Goal: Use online tool/utility: Utilize a website feature to perform a specific function

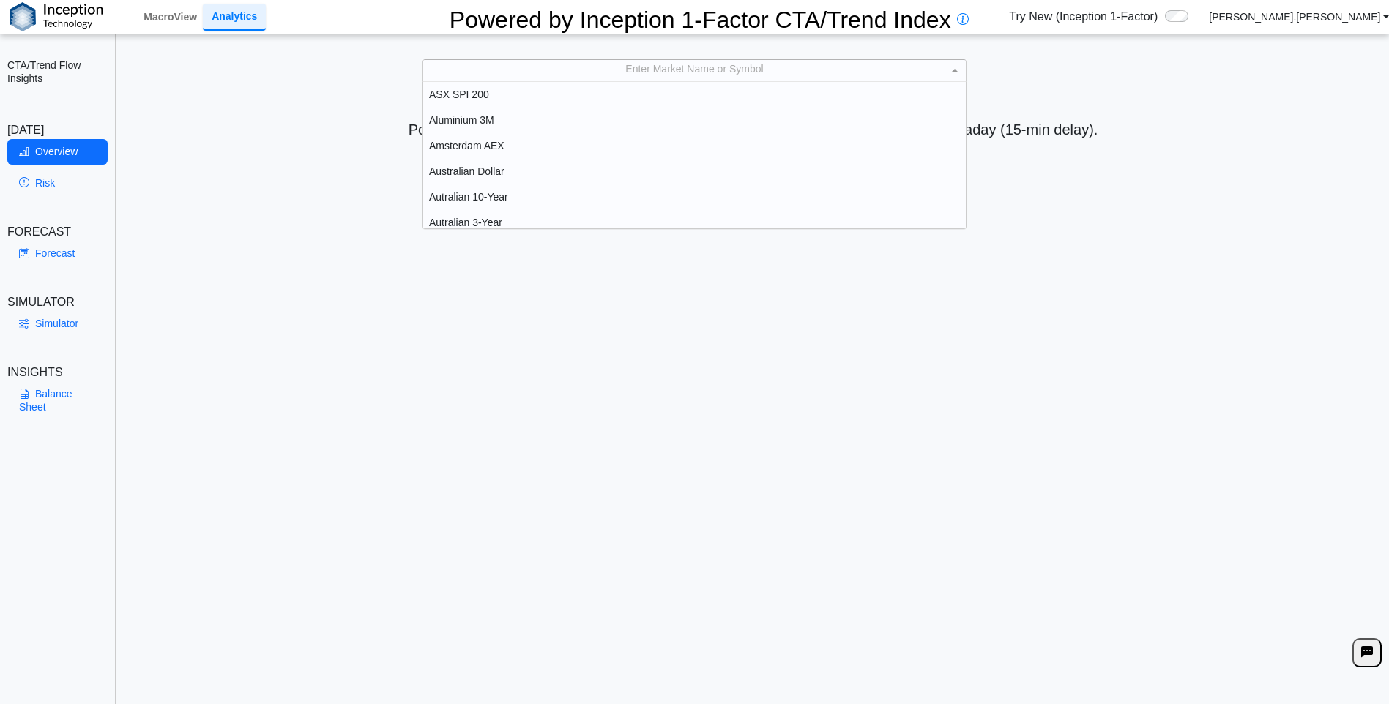
click at [524, 65] on div "Enter Market Name or Symbol" at bounding box center [694, 70] width 543 height 21
click at [511, 63] on div "Enter Market Name or Symbol" at bounding box center [694, 70] width 543 height 21
type input "***"
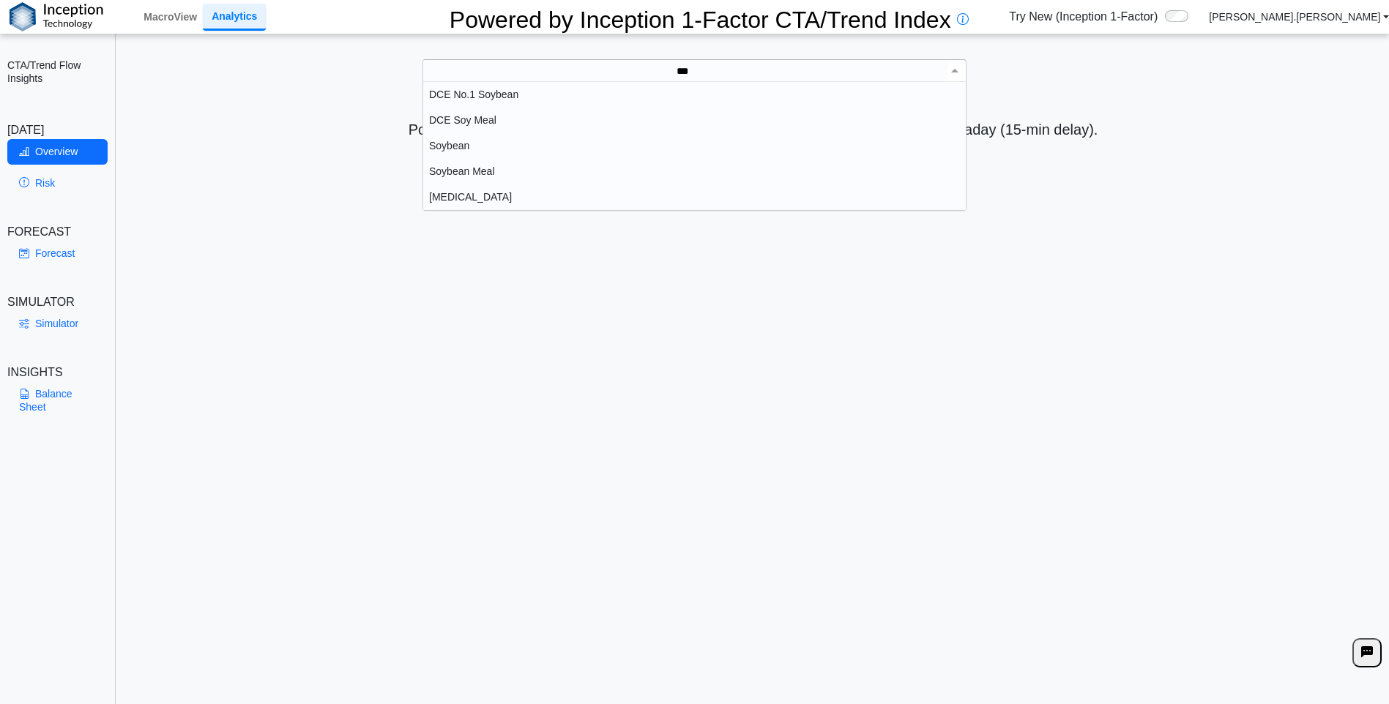
click at [447, 143] on div "Soybean" at bounding box center [694, 146] width 543 height 26
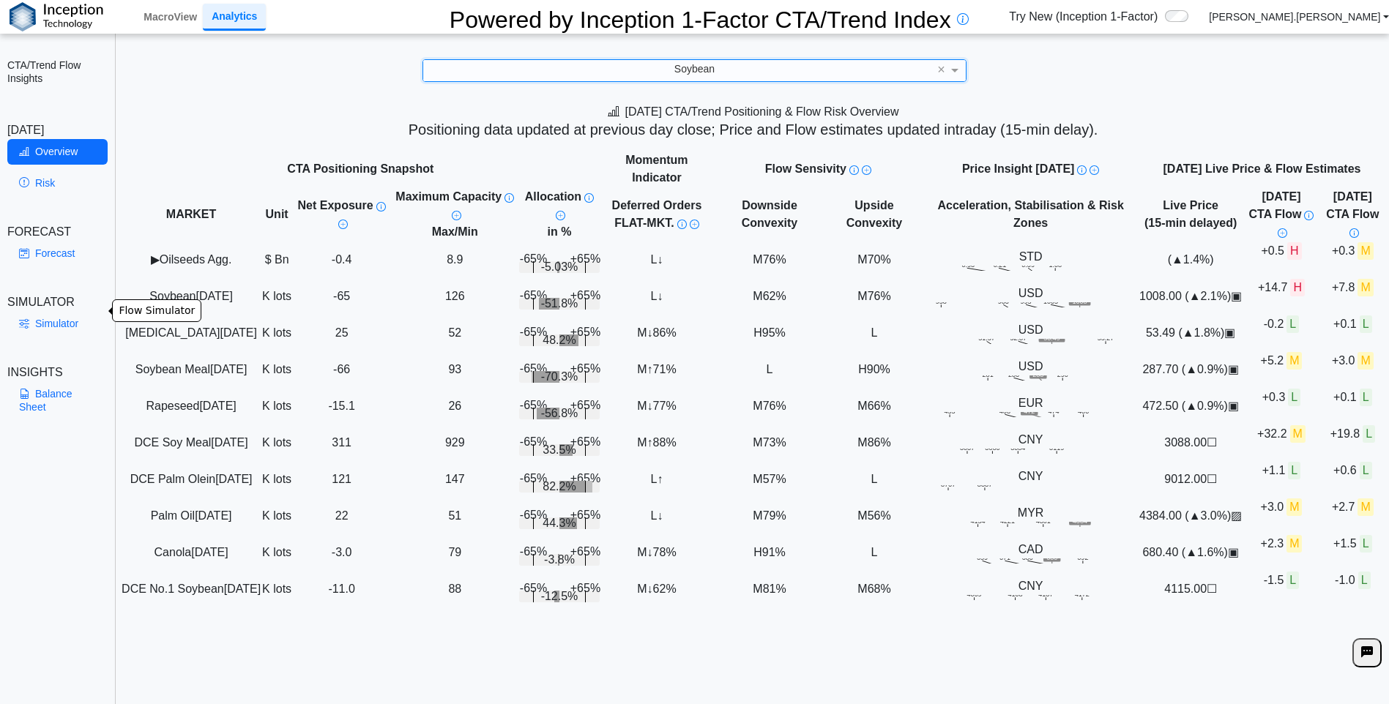
click at [50, 312] on link "Simulator" at bounding box center [57, 323] width 100 height 25
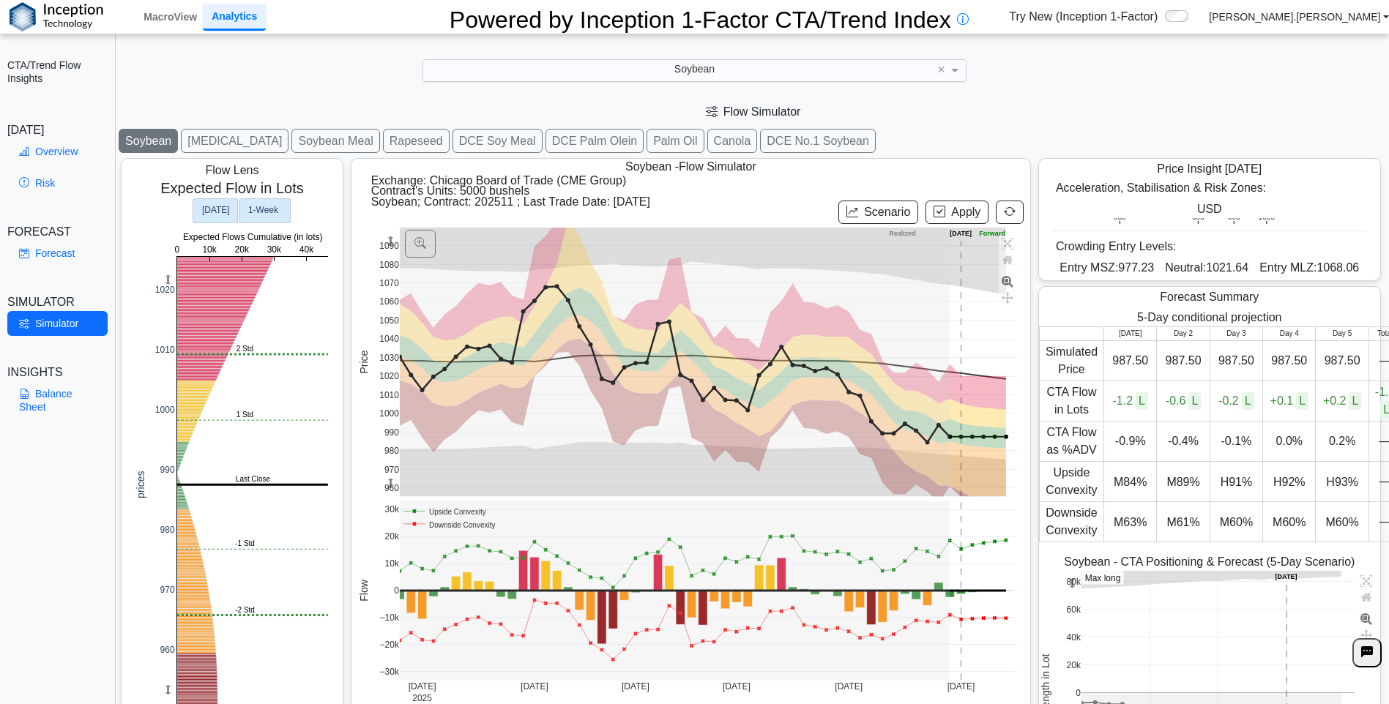
click at [272, 205] on text "1‑Week" at bounding box center [263, 210] width 31 height 10
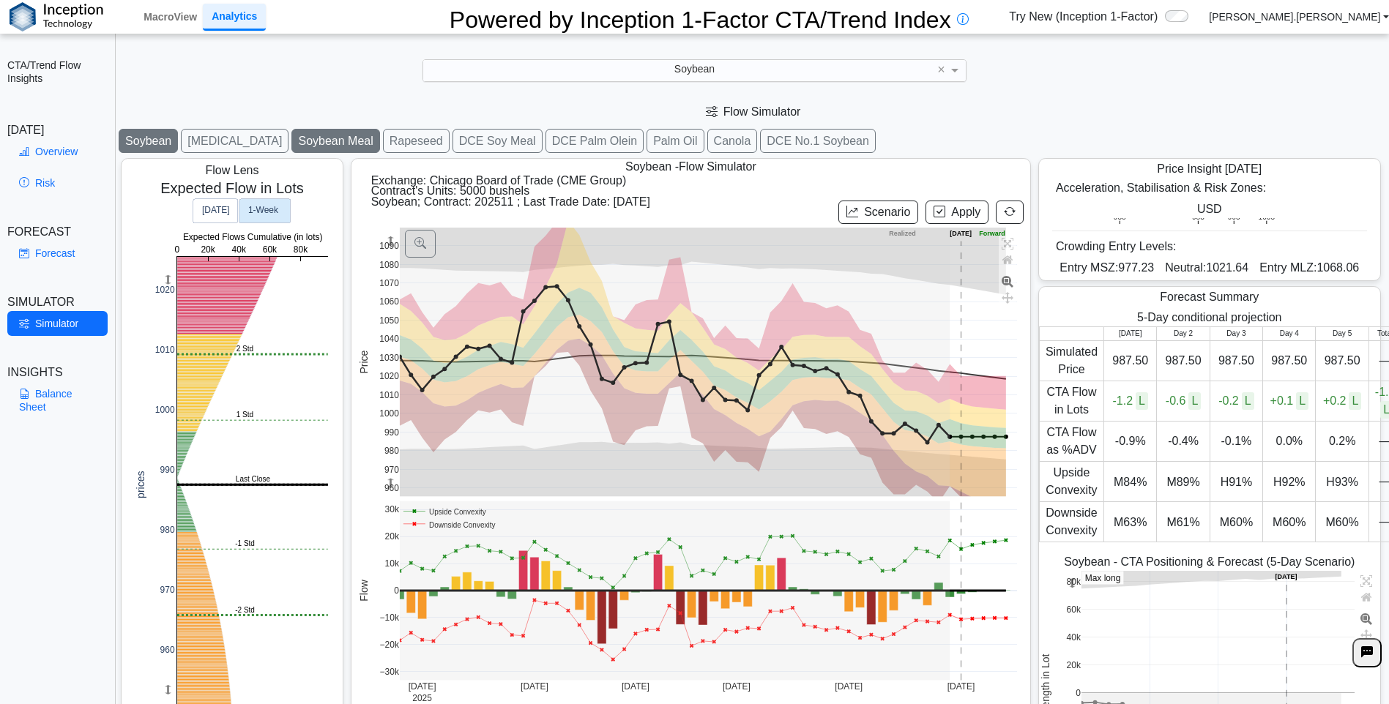
click at [305, 130] on button "Soybean Meal" at bounding box center [335, 141] width 88 height 24
